Goal: Task Accomplishment & Management: Complete application form

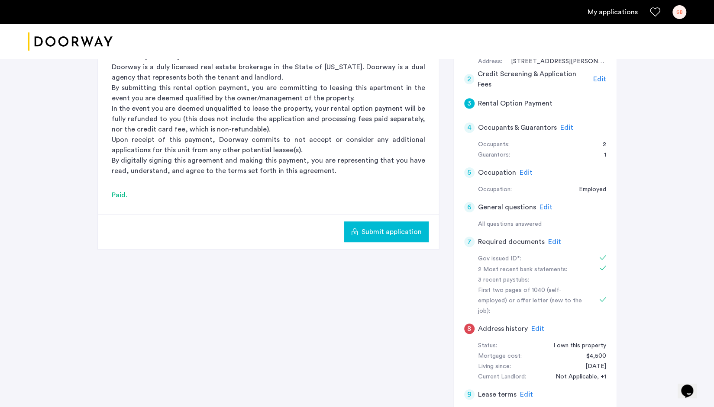
click at [371, 231] on span "Submit application" at bounding box center [391, 232] width 60 height 10
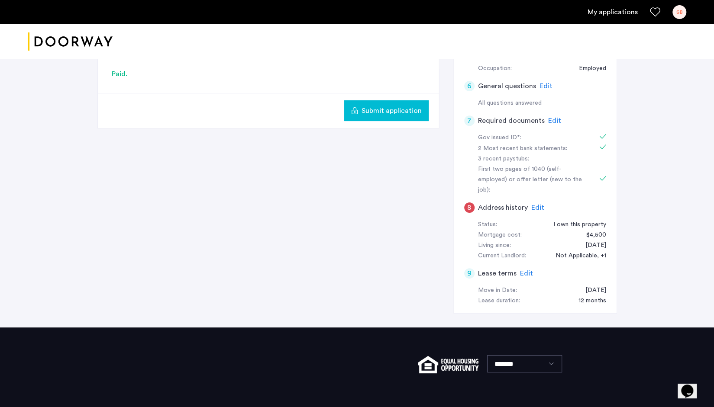
scroll to position [332, 0]
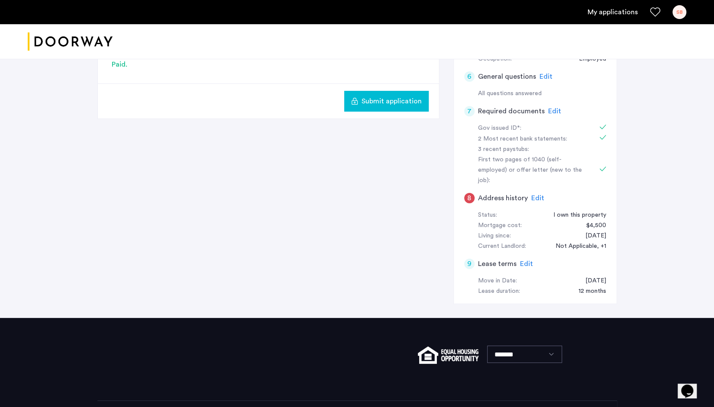
click at [539, 195] on span "Edit" at bounding box center [537, 198] width 13 height 7
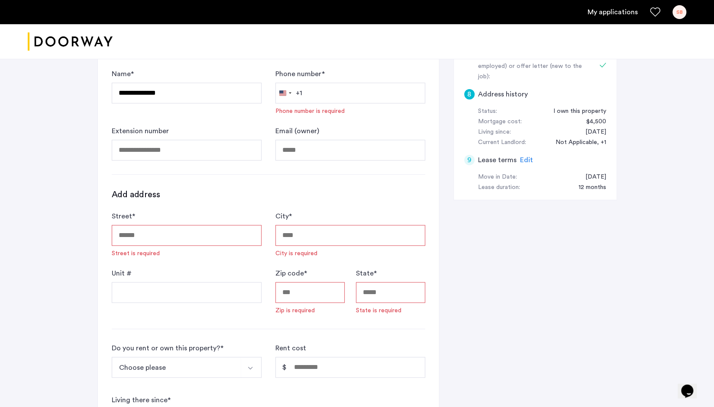
scroll to position [434, 0]
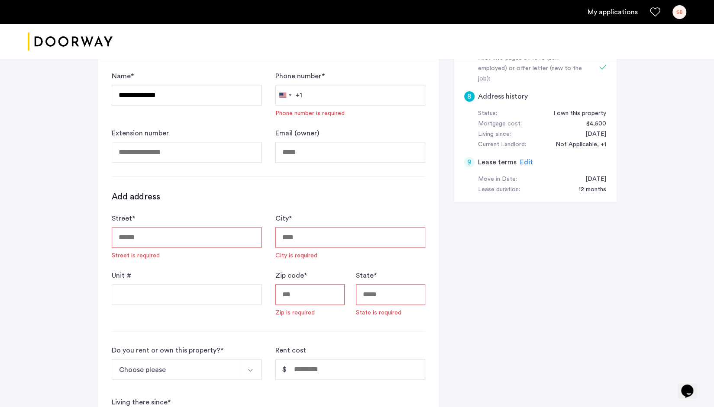
click at [138, 194] on h3 "Add address" at bounding box center [136, 197] width 48 height 12
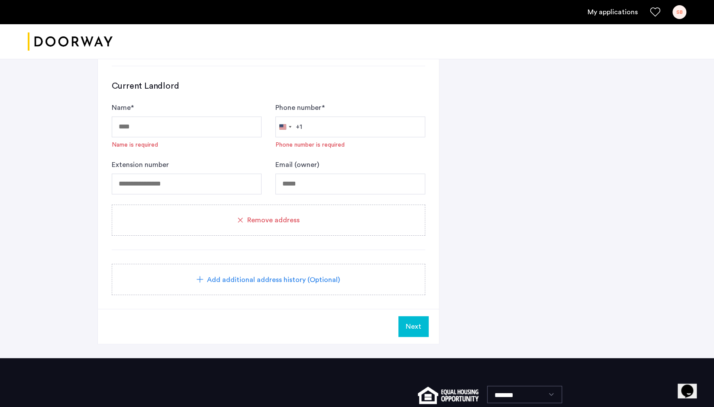
scroll to position [824, 0]
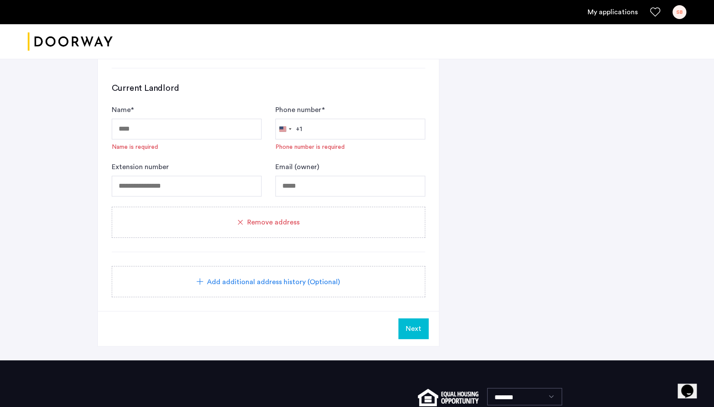
click at [290, 224] on div "Remove address" at bounding box center [268, 222] width 313 height 31
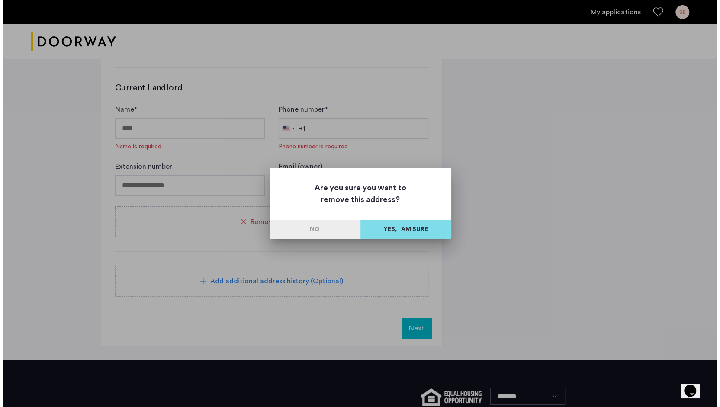
scroll to position [0, 0]
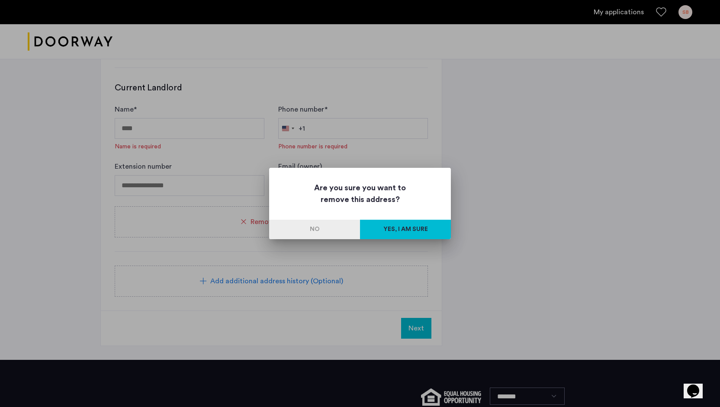
click at [402, 230] on button "Yes, I am sure" at bounding box center [405, 229] width 91 height 19
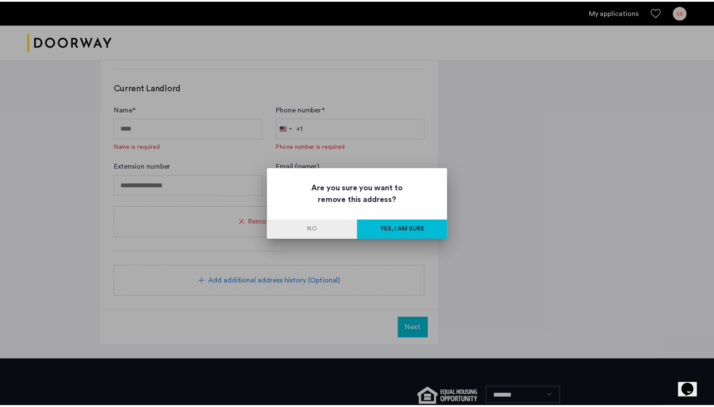
scroll to position [361, 0]
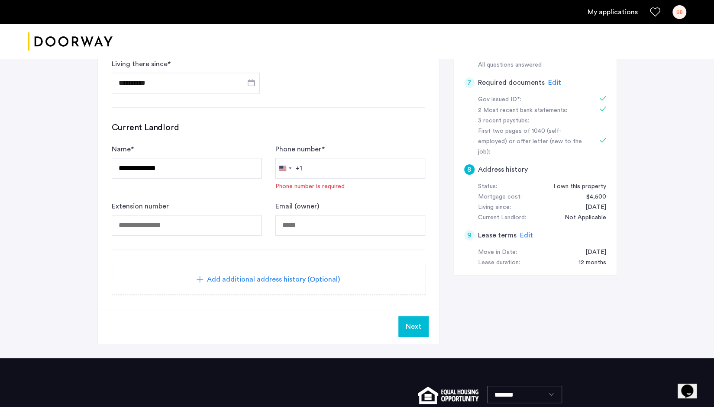
click at [412, 323] on span "Next" at bounding box center [414, 327] width 16 height 10
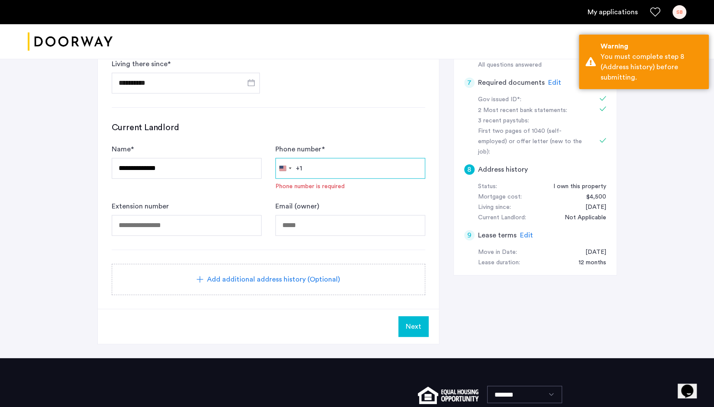
click at [336, 164] on input "Phone number *" at bounding box center [350, 168] width 150 height 21
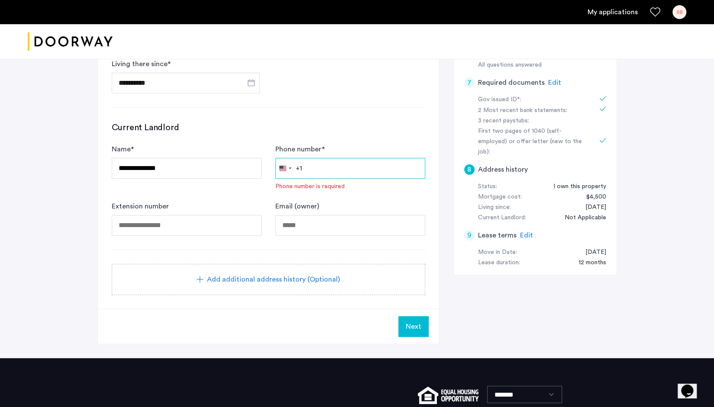
type input "**********"
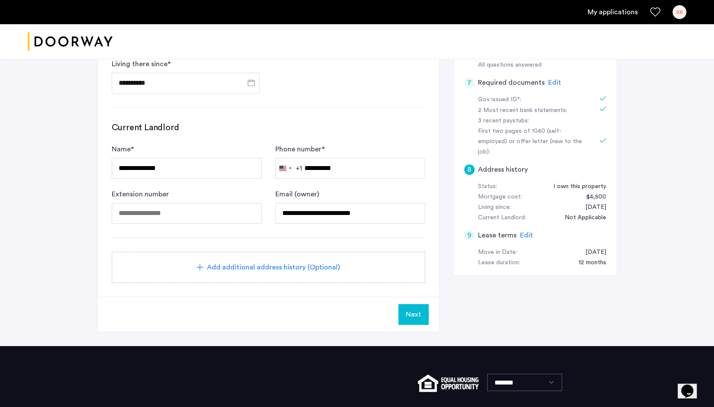
click at [415, 318] on button "Next" at bounding box center [413, 314] width 30 height 21
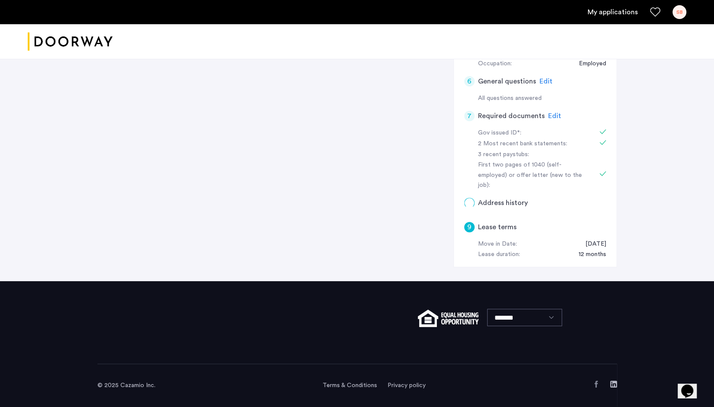
scroll to position [0, 0]
